Goal: Task Accomplishment & Management: Use online tool/utility

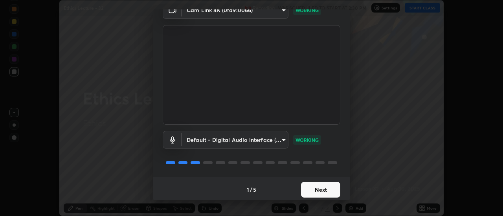
scroll to position [41, 0]
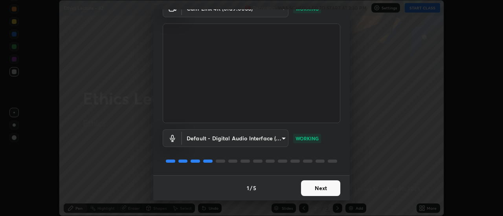
click at [327, 185] on button "Next" at bounding box center [320, 189] width 39 height 16
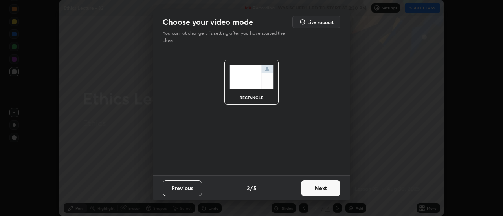
click at [329, 187] on button "Next" at bounding box center [320, 189] width 39 height 16
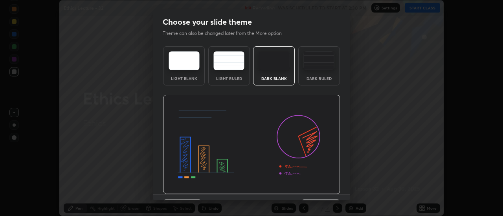
scroll to position [19, 0]
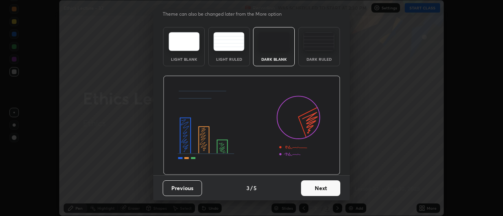
click at [331, 187] on button "Next" at bounding box center [320, 189] width 39 height 16
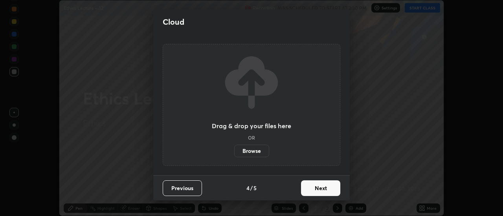
click at [330, 189] on button "Next" at bounding box center [320, 189] width 39 height 16
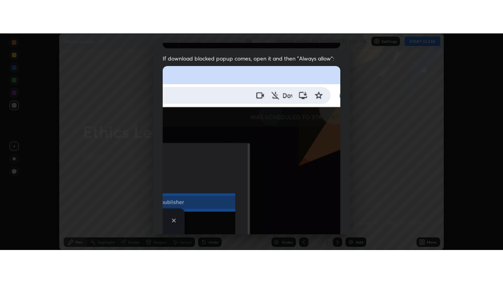
scroll to position [201, 0]
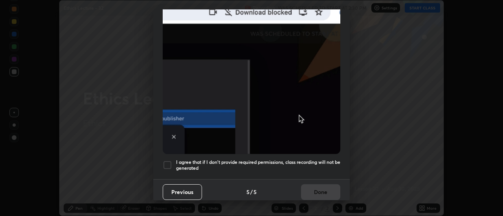
click at [169, 162] on div at bounding box center [167, 165] width 9 height 9
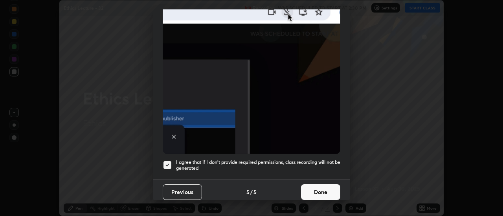
click at [319, 188] on button "Done" at bounding box center [320, 193] width 39 height 16
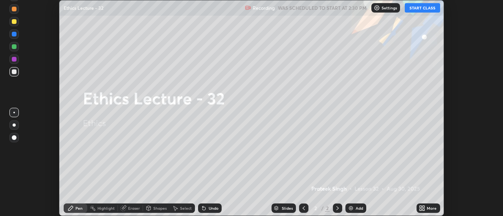
click at [432, 208] on div "More" at bounding box center [431, 209] width 10 height 4
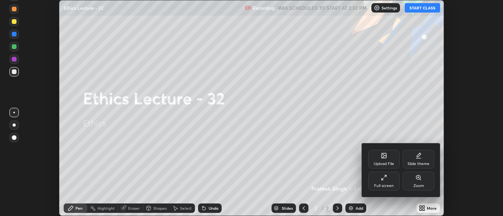
click at [392, 181] on div "Full screen" at bounding box center [383, 181] width 31 height 19
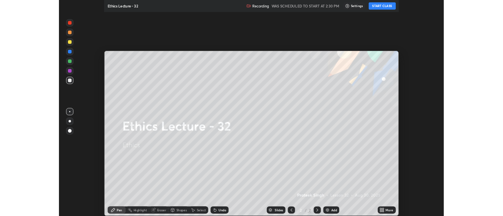
scroll to position [283, 503]
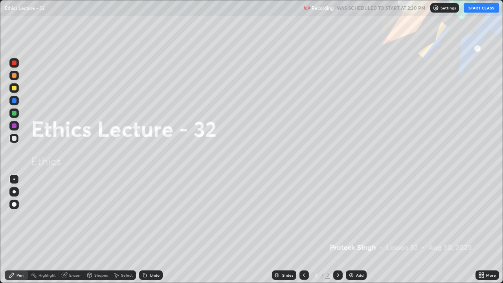
click at [155, 216] on div "Undo" at bounding box center [155, 275] width 10 height 4
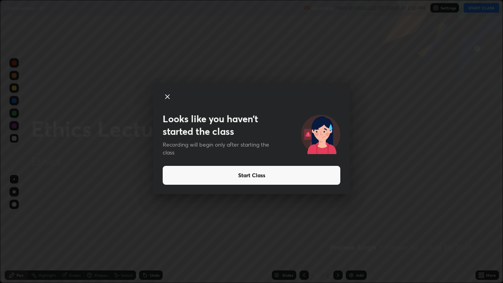
click at [229, 175] on button "Start Class" at bounding box center [251, 175] width 177 height 19
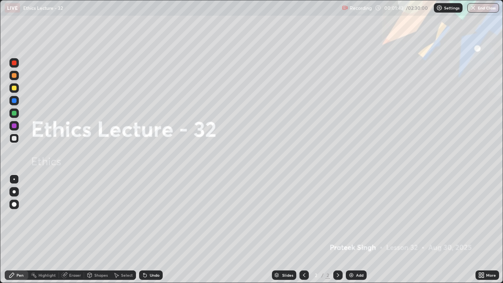
click at [18, 203] on div at bounding box center [13, 203] width 9 height 9
click at [15, 140] on div at bounding box center [14, 138] width 5 height 5
click at [351, 216] on img at bounding box center [351, 275] width 6 height 6
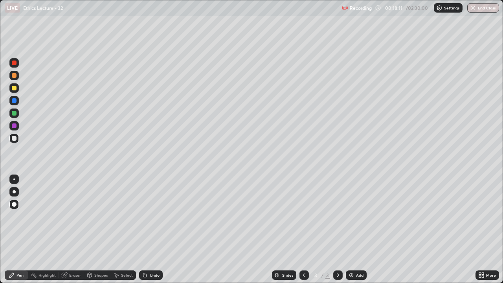
click at [79, 216] on div "Eraser" at bounding box center [71, 274] width 25 height 9
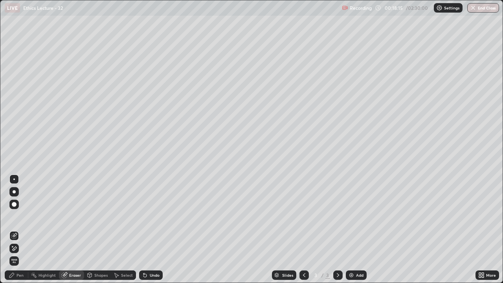
click at [24, 216] on div "Pen" at bounding box center [17, 274] width 24 height 9
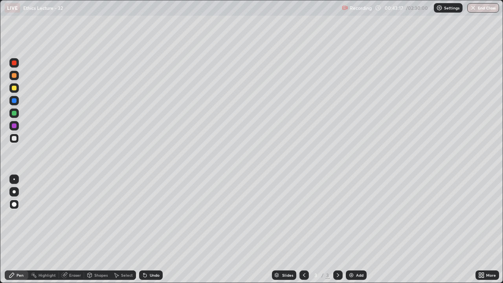
click at [348, 216] on img at bounding box center [351, 275] width 6 height 6
click at [353, 216] on img at bounding box center [351, 275] width 6 height 6
click at [349, 216] on img at bounding box center [351, 275] width 6 height 6
click at [351, 216] on img at bounding box center [351, 275] width 6 height 6
click at [353, 216] on div "Add" at bounding box center [356, 274] width 21 height 9
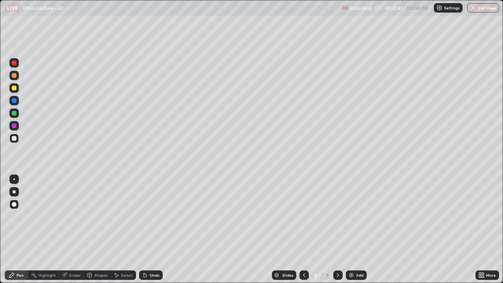
click at [14, 126] on div at bounding box center [14, 125] width 5 height 5
click at [352, 216] on img at bounding box center [351, 275] width 6 height 6
click at [147, 216] on div "Undo" at bounding box center [151, 274] width 24 height 9
click at [16, 138] on div at bounding box center [14, 138] width 5 height 5
click at [352, 216] on img at bounding box center [351, 275] width 6 height 6
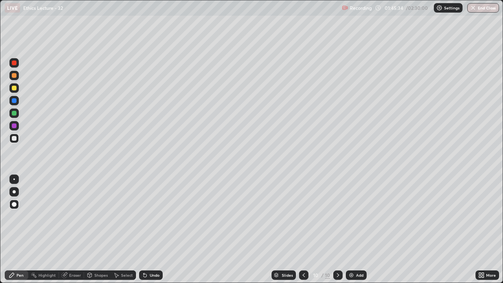
click at [350, 216] on img at bounding box center [351, 275] width 6 height 6
click at [349, 216] on img at bounding box center [351, 275] width 6 height 6
click at [482, 11] on button "End Class" at bounding box center [483, 7] width 31 height 9
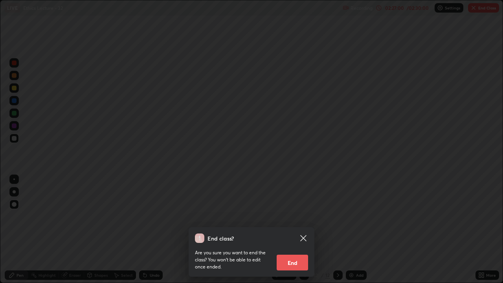
click at [299, 216] on button "End" at bounding box center [291, 262] width 31 height 16
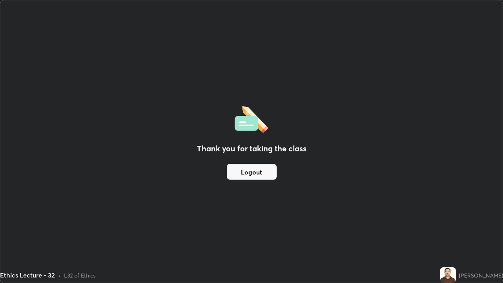
click at [252, 176] on button "Logout" at bounding box center [252, 172] width 50 height 16
click at [252, 177] on button "Logout" at bounding box center [252, 172] width 50 height 16
click at [261, 172] on button "Logout" at bounding box center [252, 172] width 50 height 16
click at [261, 174] on button "Logout" at bounding box center [252, 172] width 50 height 16
click at [264, 173] on button "Logout" at bounding box center [252, 172] width 50 height 16
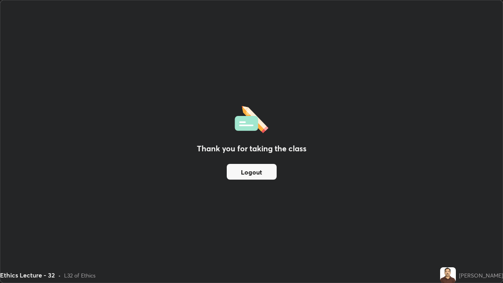
click at [267, 173] on button "Logout" at bounding box center [252, 172] width 50 height 16
click at [269, 174] on button "Logout" at bounding box center [252, 172] width 50 height 16
click at [271, 174] on button "Logout" at bounding box center [252, 172] width 50 height 16
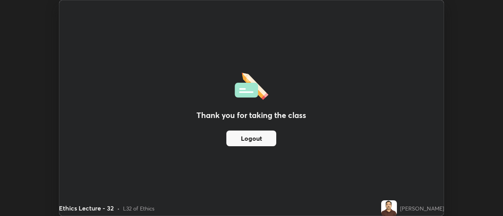
scroll to position [39048, 38761]
click at [396, 207] on img at bounding box center [389, 209] width 16 height 16
click at [270, 136] on button "Logout" at bounding box center [251, 139] width 50 height 16
click at [269, 138] on button "Logout" at bounding box center [251, 139] width 50 height 16
click at [269, 140] on button "Logout" at bounding box center [251, 139] width 50 height 16
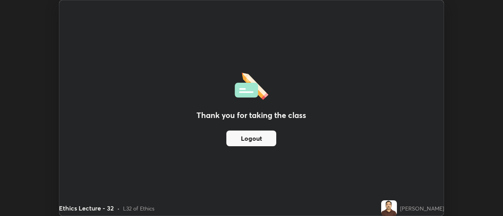
click at [267, 138] on button "Logout" at bounding box center [251, 139] width 50 height 16
click at [268, 139] on button "Logout" at bounding box center [251, 139] width 50 height 16
click at [269, 139] on button "Logout" at bounding box center [251, 139] width 50 height 16
click at [267, 140] on button "Logout" at bounding box center [251, 139] width 50 height 16
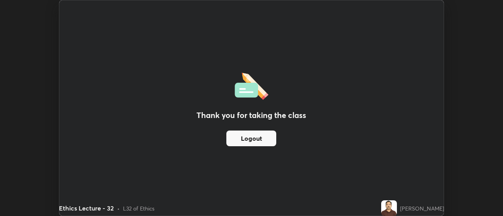
click at [264, 138] on button "Logout" at bounding box center [251, 139] width 50 height 16
click at [258, 137] on button "Logout" at bounding box center [251, 139] width 50 height 16
click at [256, 137] on button "Logout" at bounding box center [251, 139] width 50 height 16
click at [253, 138] on button "Logout" at bounding box center [251, 139] width 50 height 16
